Goal: Information Seeking & Learning: Compare options

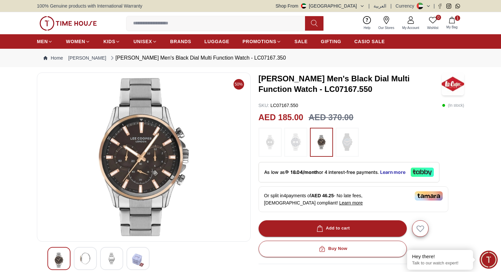
click at [269, 61] on nav "Home [PERSON_NAME] [PERSON_NAME] Men's Black Dial Multi Function Watch - LC0716…" at bounding box center [250, 58] width 427 height 18
click at [88, 257] on img at bounding box center [85, 259] width 12 height 12
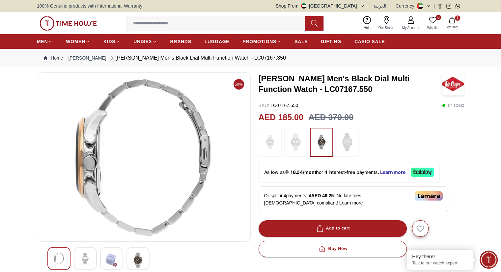
click at [169, 22] on input at bounding box center [218, 23] width 184 height 13
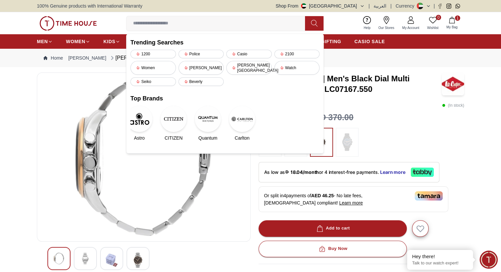
paste input "**********"
type input "**********"
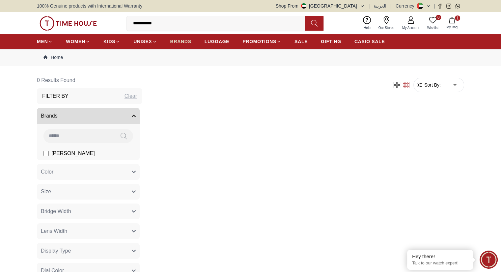
click at [181, 39] on span "BRANDS" at bounding box center [180, 41] width 21 height 7
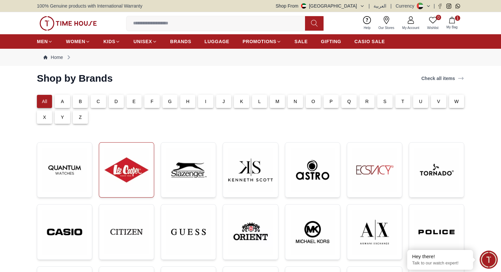
click at [124, 179] on img at bounding box center [126, 170] width 44 height 44
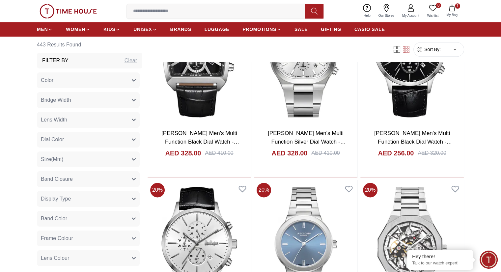
scroll to position [856, 0]
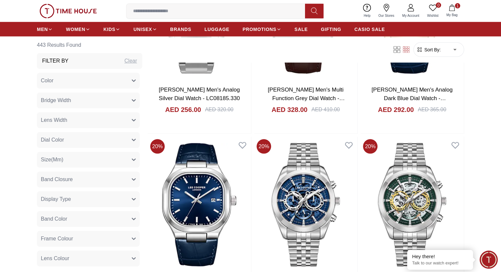
scroll to position [1416, 0]
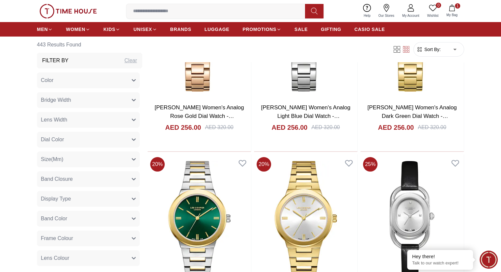
scroll to position [2569, 0]
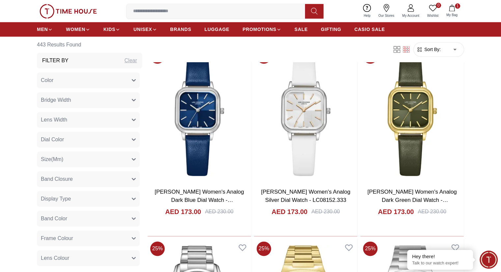
scroll to position [3491, 0]
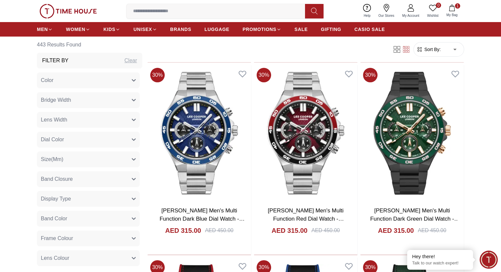
scroll to position [5284, 0]
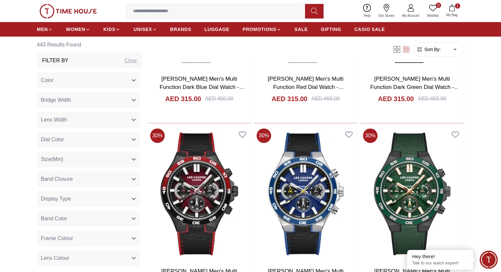
scroll to position [5368, 0]
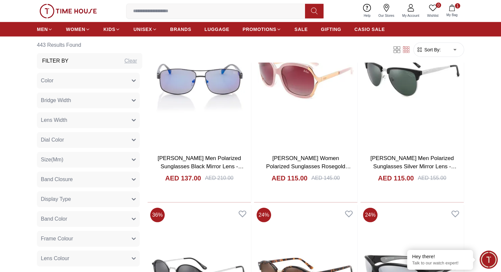
scroll to position [6982, 0]
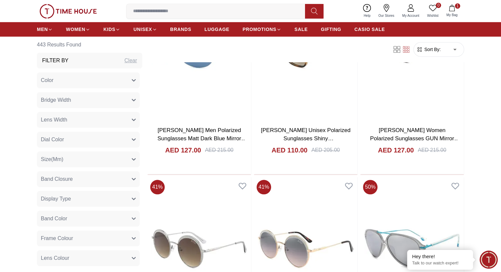
scroll to position [8167, 0]
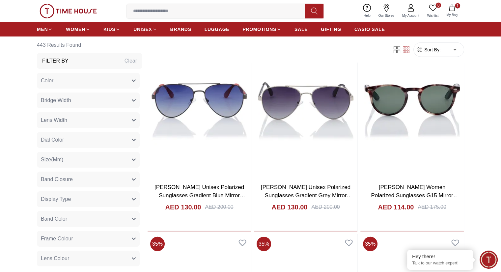
scroll to position [9320, 0]
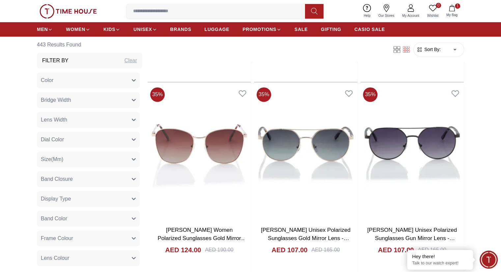
scroll to position [11098, 0]
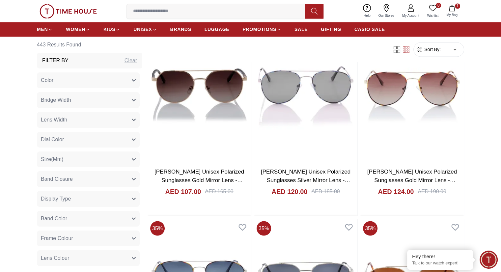
scroll to position [11197, 0]
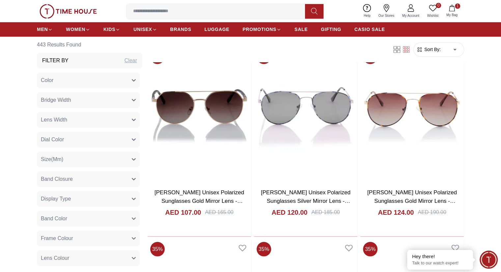
click at [154, 9] on input at bounding box center [218, 11] width 184 height 13
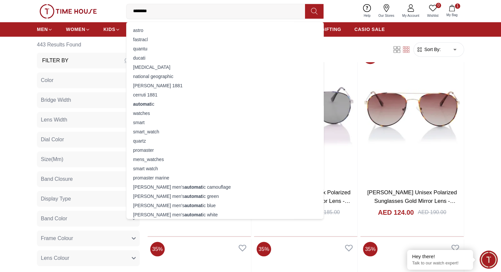
type input "*********"
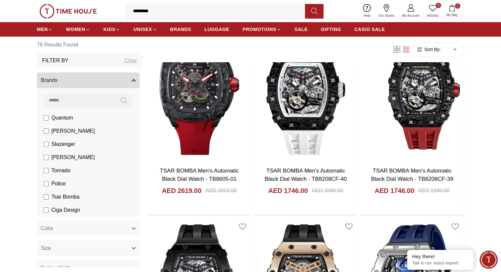
scroll to position [692, 0]
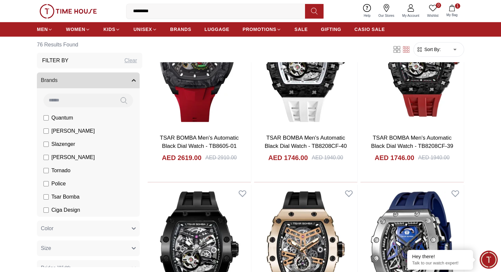
drag, startPoint x: 261, startPoint y: 137, endPoint x: 480, endPoint y: 79, distance: 226.9
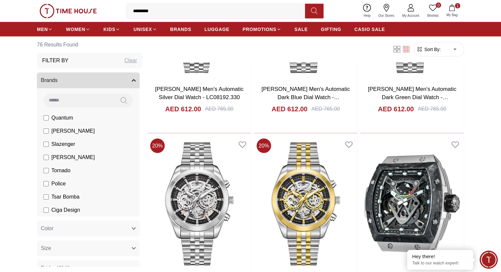
scroll to position [1350, 0]
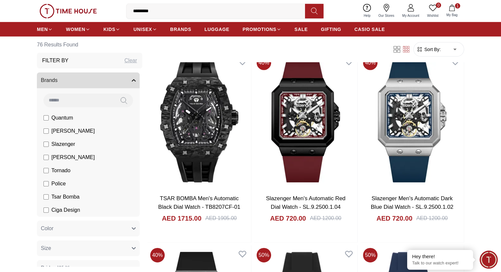
scroll to position [2009, 0]
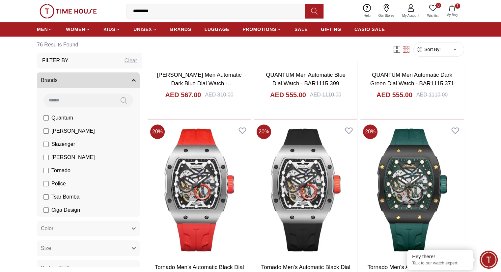
scroll to position [3161, 0]
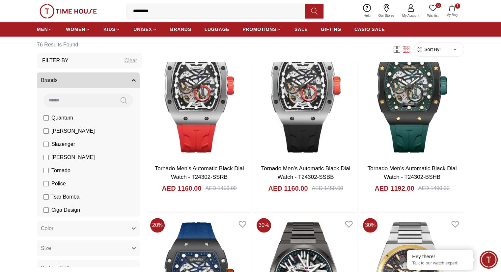
drag, startPoint x: 163, startPoint y: 10, endPoint x: 119, endPoint y: 17, distance: 45.0
click at [119, 17] on div "0 Wishlist 1 My Bag ********* automatic seiko men's automatic camouflage seiko …" at bounding box center [250, 11] width 427 height 22
paste input "**"
type input "**********"
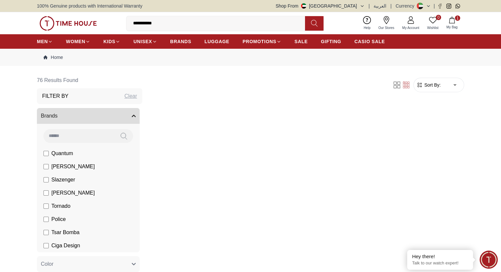
drag, startPoint x: 151, startPoint y: 25, endPoint x: 166, endPoint y: 23, distance: 15.5
click at [166, 23] on input "**********" at bounding box center [218, 23] width 184 height 13
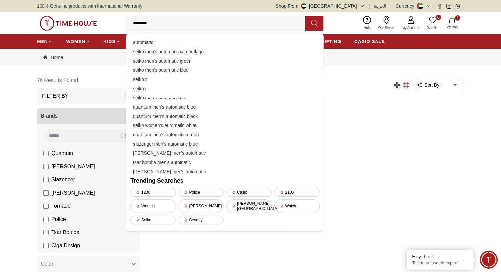
type input "*******"
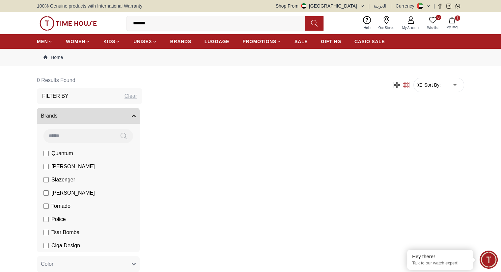
click at [313, 22] on icon at bounding box center [314, 23] width 7 height 8
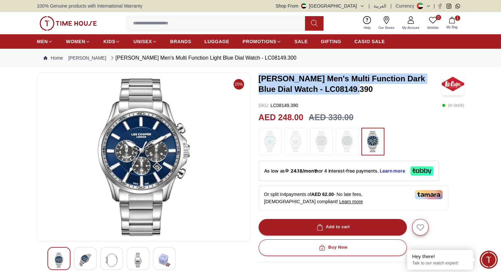
drag, startPoint x: 259, startPoint y: 78, endPoint x: 343, endPoint y: 91, distance: 85.6
click at [343, 91] on h3 "[PERSON_NAME] Men's Multi Function Dark Blue Dial Watch - LC08149.390" at bounding box center [350, 83] width 183 height 21
copy h3 "Lee Cooper Men's Multi Function Dark Blue Dial Watch - LC08149.390"
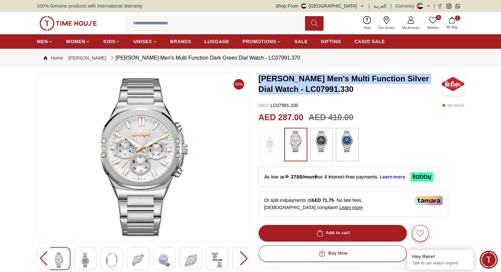
drag, startPoint x: 258, startPoint y: 77, endPoint x: 341, endPoint y: 90, distance: 84.0
click at [341, 90] on h3 "LEE COOPER Men's Multi Function Silver Dial Watch - LC07991.330" at bounding box center [350, 83] width 183 height 21
copy h3 "LEE COOPER Men's Multi Function Silver Dial Watch - LC07991.330"
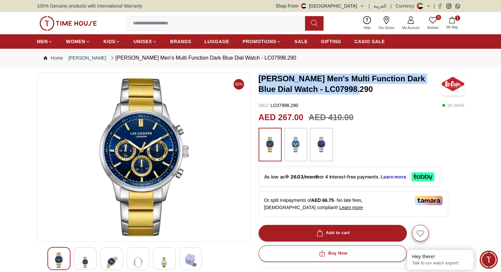
drag, startPoint x: 259, startPoint y: 77, endPoint x: 344, endPoint y: 87, distance: 85.9
click at [344, 87] on h3 "Lee Cooper Men's Multi Function Dark Blue Dial Watch - LC07998.290" at bounding box center [350, 83] width 183 height 21
copy h3 "Lee Cooper Men's Multi Function Dark Blue Dial Watch - LC07998.290"
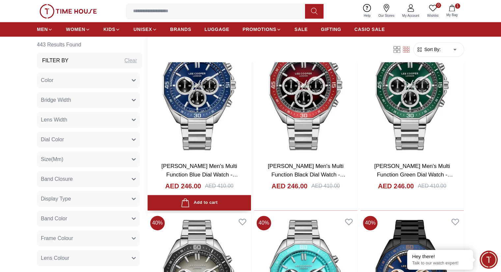
scroll to position [975, 0]
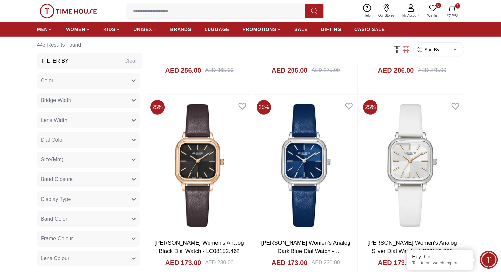
scroll to position [1963, 0]
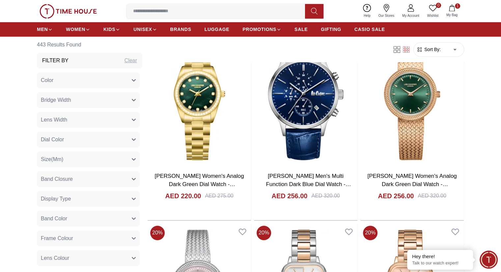
scroll to position [3445, 0]
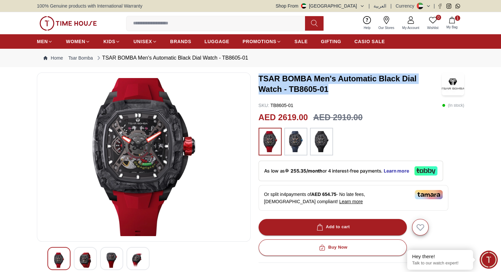
drag, startPoint x: 260, startPoint y: 79, endPoint x: 337, endPoint y: 92, distance: 78.8
click at [337, 92] on h3 "TSAR BOMBA Men's Automatic Black Dial Watch - TB8605-01" at bounding box center [350, 83] width 183 height 21
copy h3 "TSAR BOMBA Men's Automatic Black Dial Watch - TB8605-01"
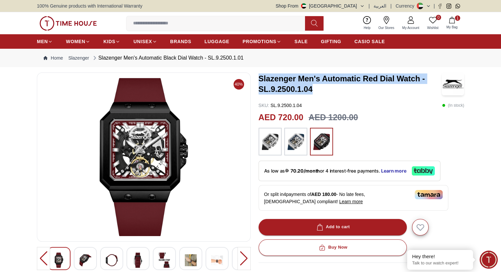
drag, startPoint x: 260, startPoint y: 78, endPoint x: 316, endPoint y: 90, distance: 58.2
click at [316, 90] on h3 "Slazenger Men's Automatic Red Dial Watch - SL.9.2500.1.04" at bounding box center [350, 83] width 183 height 21
copy h3 "Slazenger Men's Automatic Red Dial Watch - SL.9.2500.1.04"
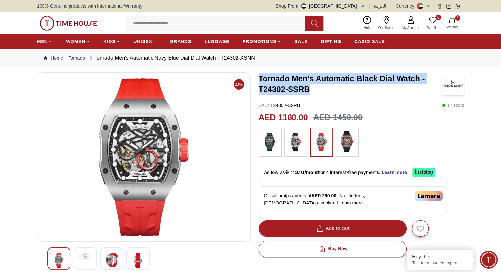
drag, startPoint x: 259, startPoint y: 76, endPoint x: 318, endPoint y: 89, distance: 60.3
click at [318, 89] on h3 "Tornado Men's Automatic Black Dial Watch - T24302-SSRB" at bounding box center [350, 83] width 183 height 21
copy h3 "Tornado Men's Automatic Black Dial Watch - T24302-SSRB"
